Goal: Transaction & Acquisition: Purchase product/service

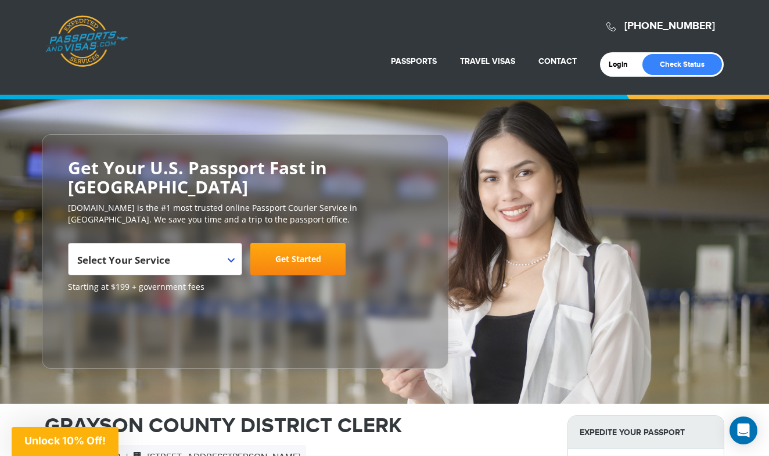
click at [205, 248] on span "Select Your Service" at bounding box center [153, 264] width 153 height 33
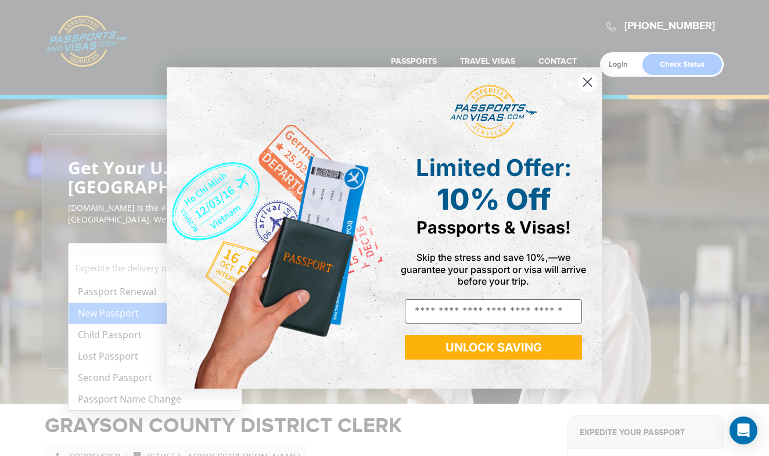
click at [119, 295] on div "Close dialog Limited Offer: 10% Off Passports & Visas! Skip the stress and save…" at bounding box center [384, 228] width 769 height 456
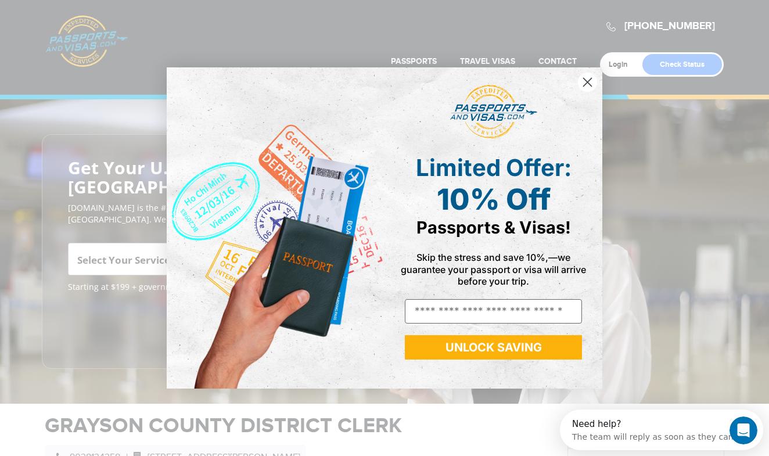
click at [587, 83] on icon "Close dialog" at bounding box center [588, 82] width 8 height 8
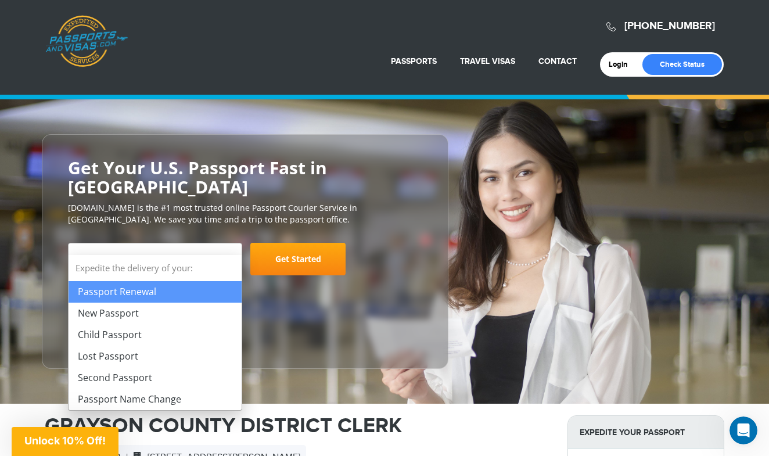
click at [202, 248] on span "Select Your Service" at bounding box center [153, 264] width 153 height 33
select select "**********"
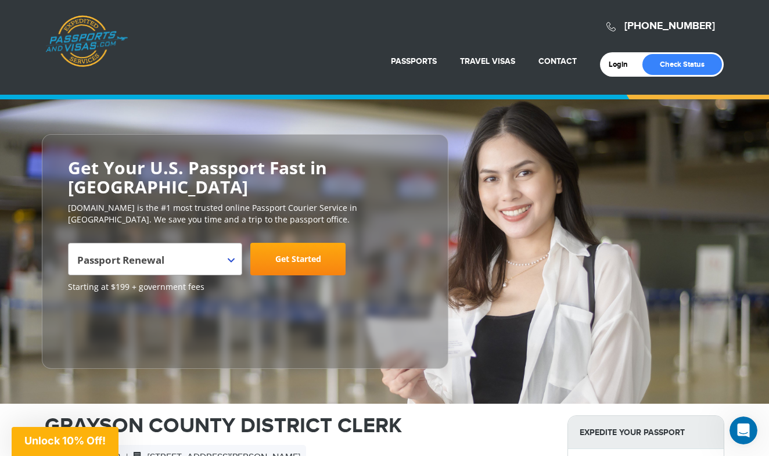
click at [293, 243] on link "Get Started" at bounding box center [297, 259] width 95 height 33
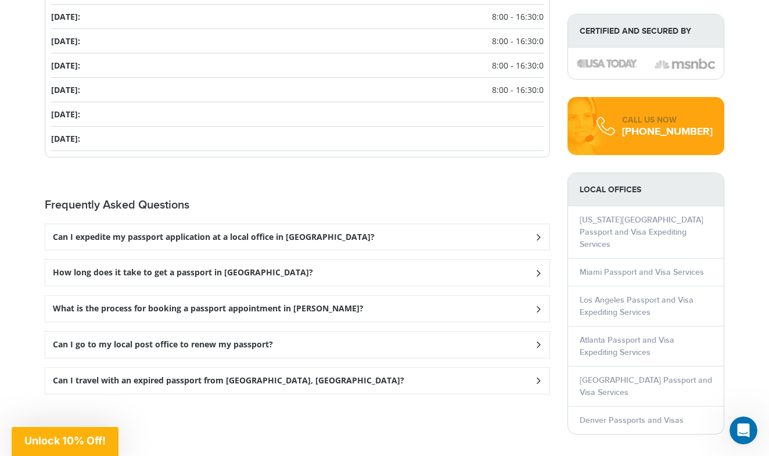
scroll to position [1469, 0]
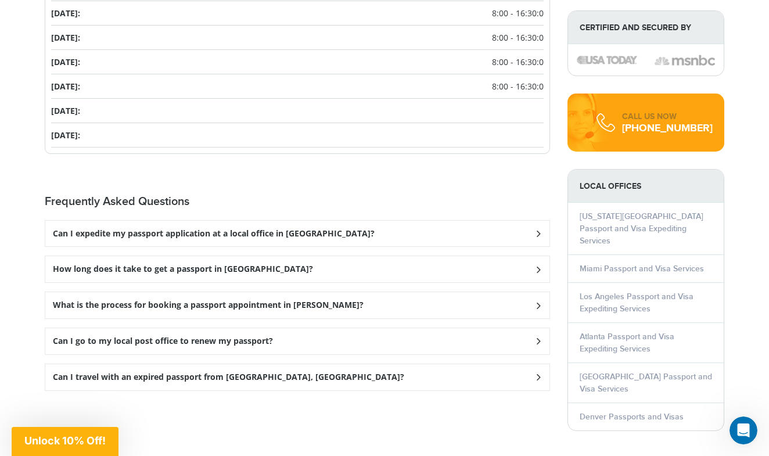
click at [264, 221] on div "Can I expedite my passport application at a local office in [GEOGRAPHIC_DATA]?" at bounding box center [297, 234] width 504 height 26
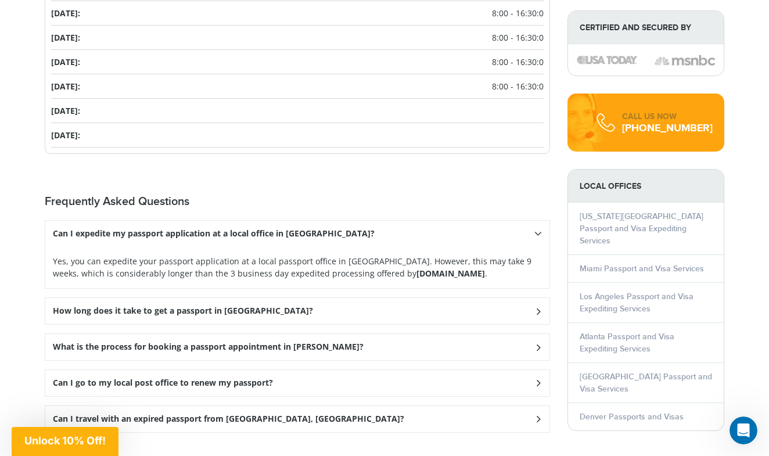
click at [257, 306] on h3 "How long does it take to get a passport in [GEOGRAPHIC_DATA]?" at bounding box center [183, 311] width 260 height 10
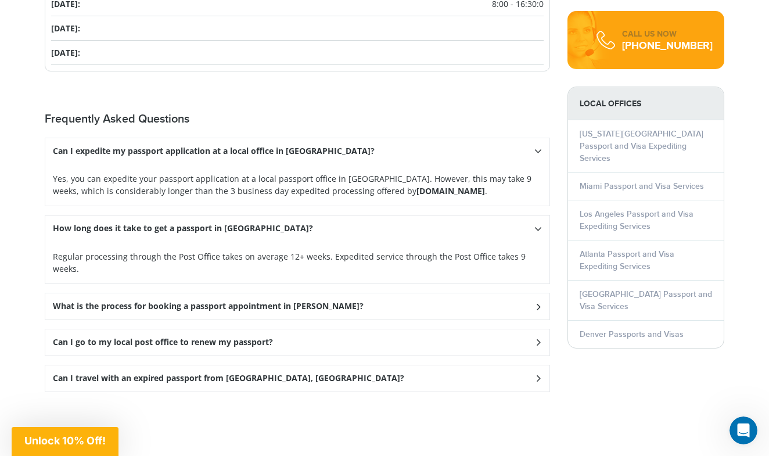
scroll to position [1561, 0]
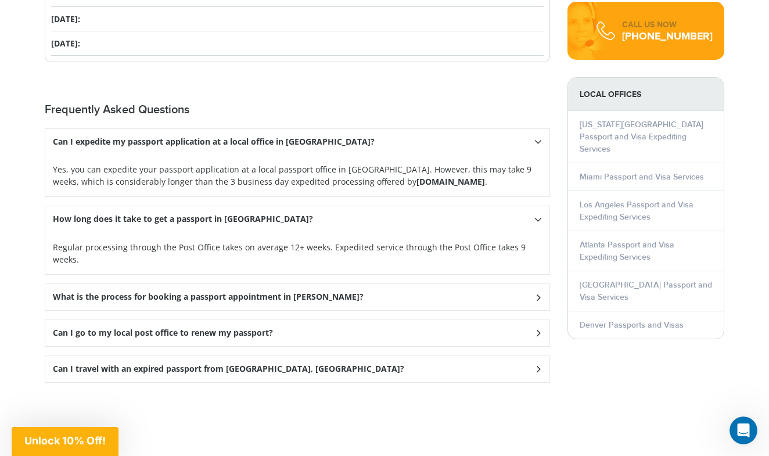
click at [252, 328] on h3 "Can I go to my local post office to renew my passport?" at bounding box center [163, 333] width 220 height 10
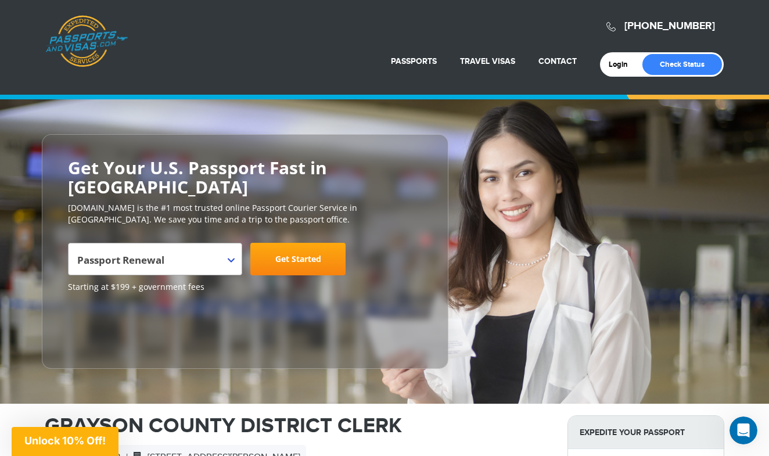
scroll to position [0, 0]
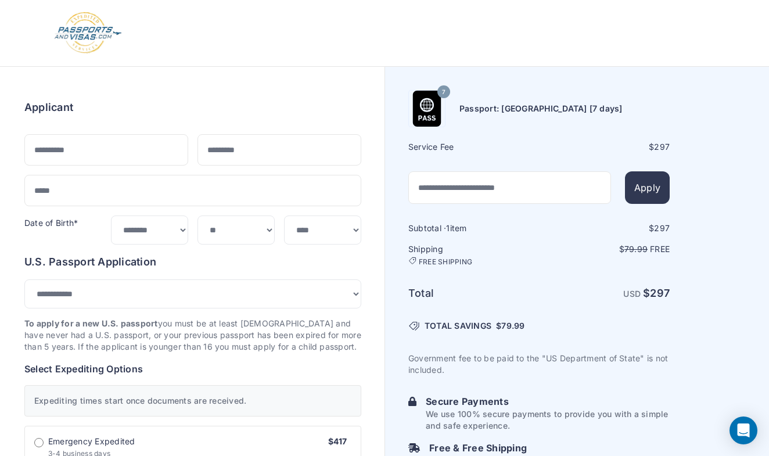
select select "***"
